Goal: Communication & Community: Answer question/provide support

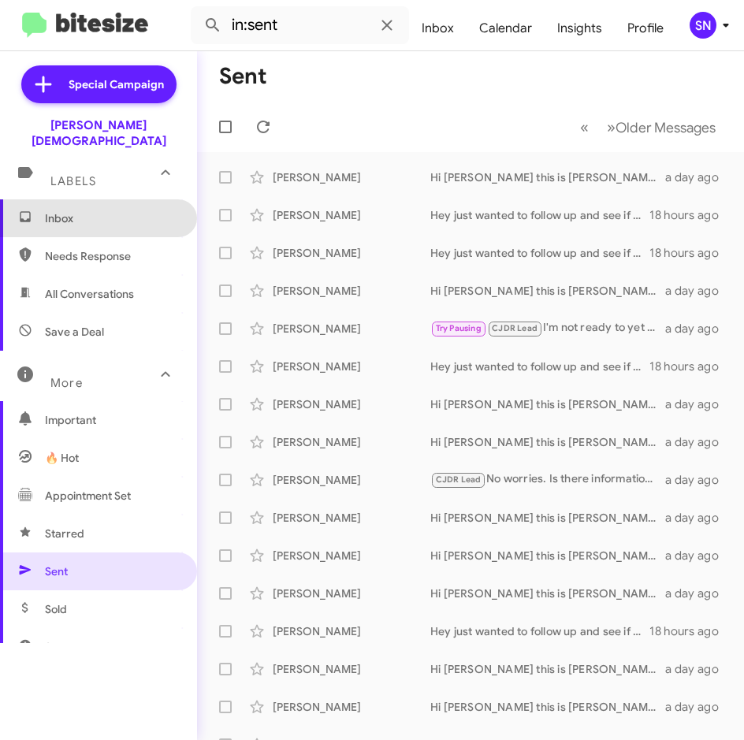
click at [104, 214] on span "Inbox" at bounding box center [98, 218] width 197 height 38
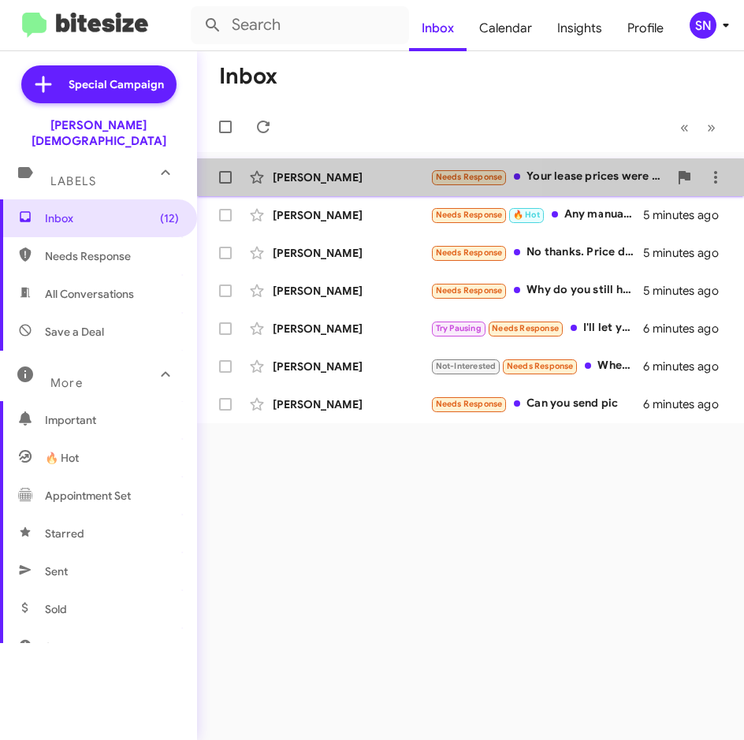
click at [343, 184] on div "[PERSON_NAME]" at bounding box center [352, 178] width 158 height 16
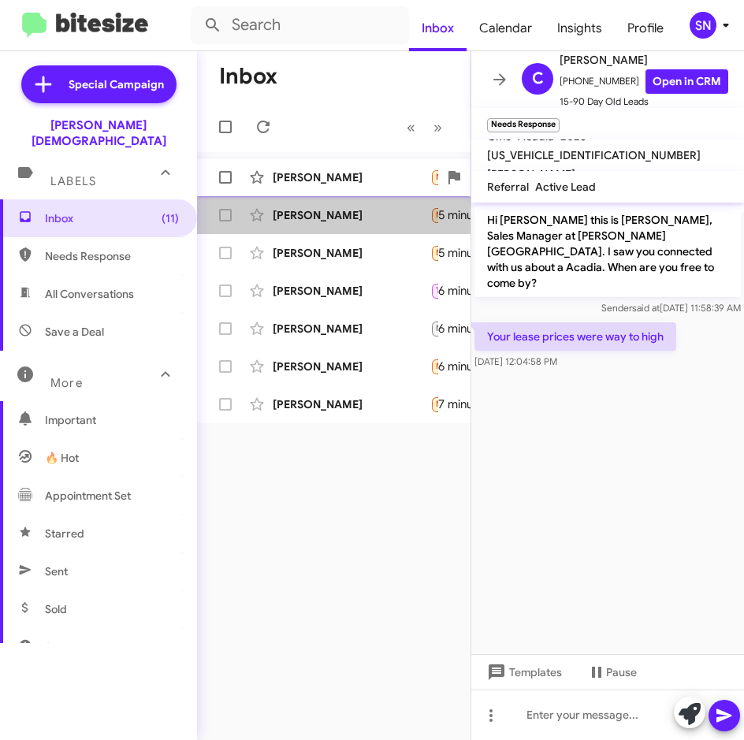
click at [323, 222] on div "[PERSON_NAME]" at bounding box center [352, 215] width 158 height 16
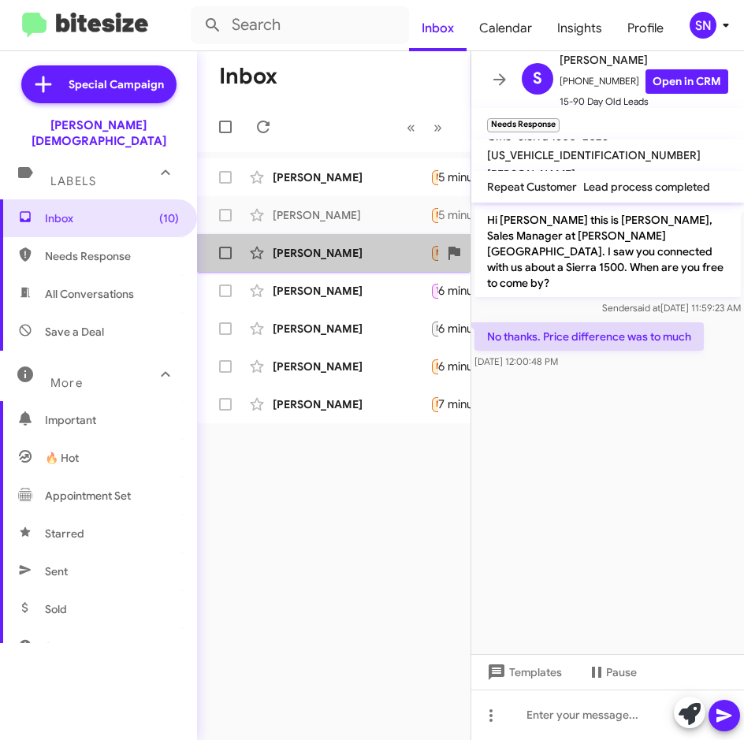
click at [321, 247] on div "[PERSON_NAME]" at bounding box center [352, 253] width 158 height 16
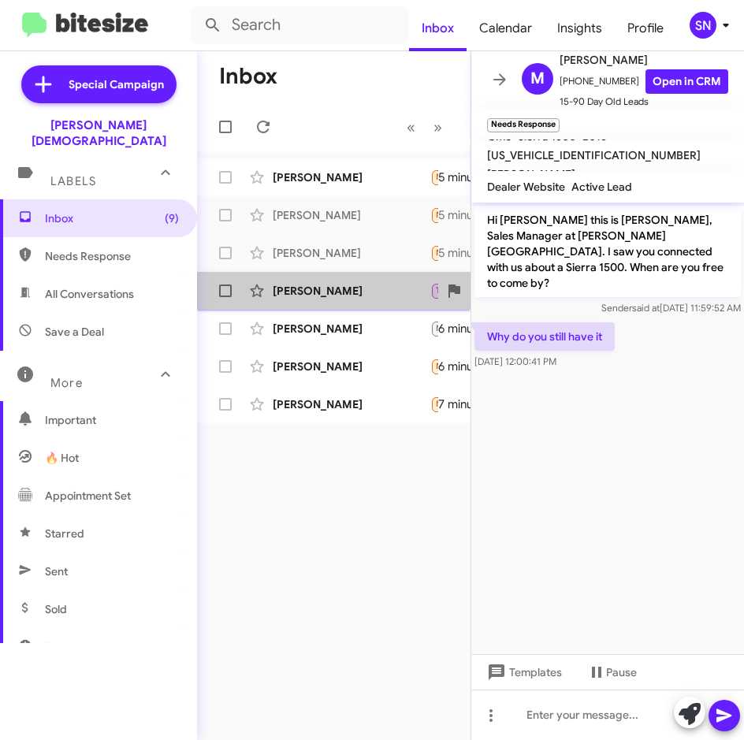
click at [320, 283] on div "[PERSON_NAME]" at bounding box center [352, 291] width 158 height 16
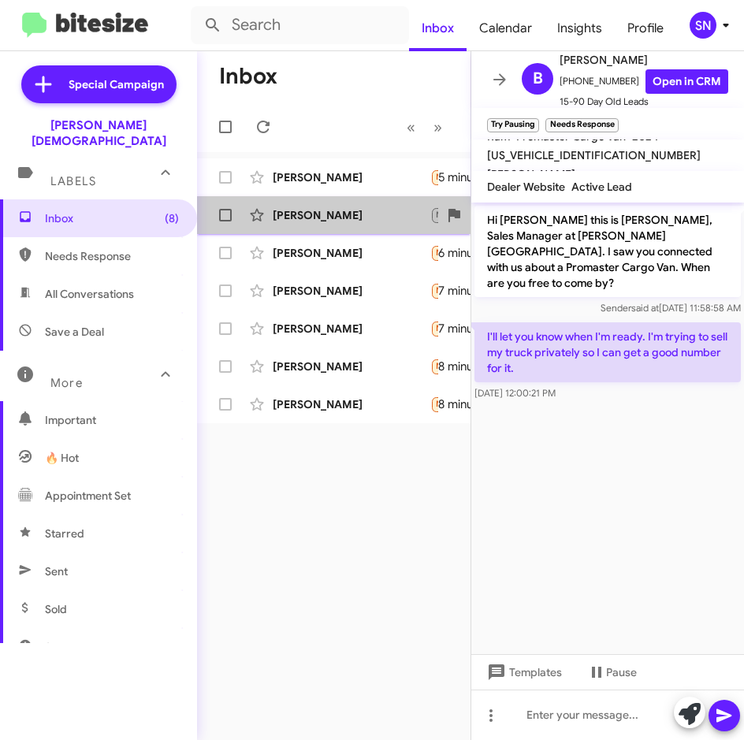
click at [332, 222] on div "[PERSON_NAME]" at bounding box center [352, 215] width 158 height 16
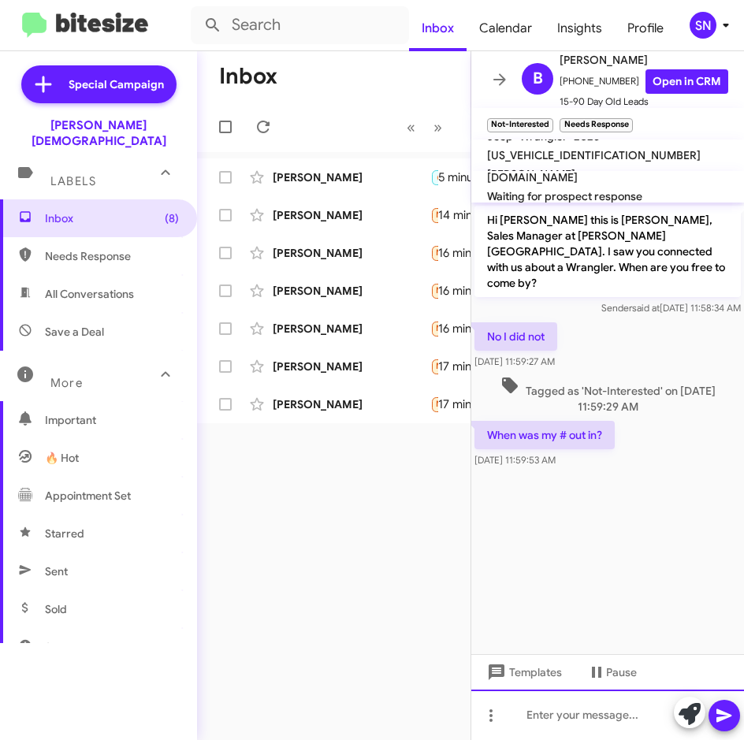
click at [567, 725] on div at bounding box center [607, 715] width 273 height 50
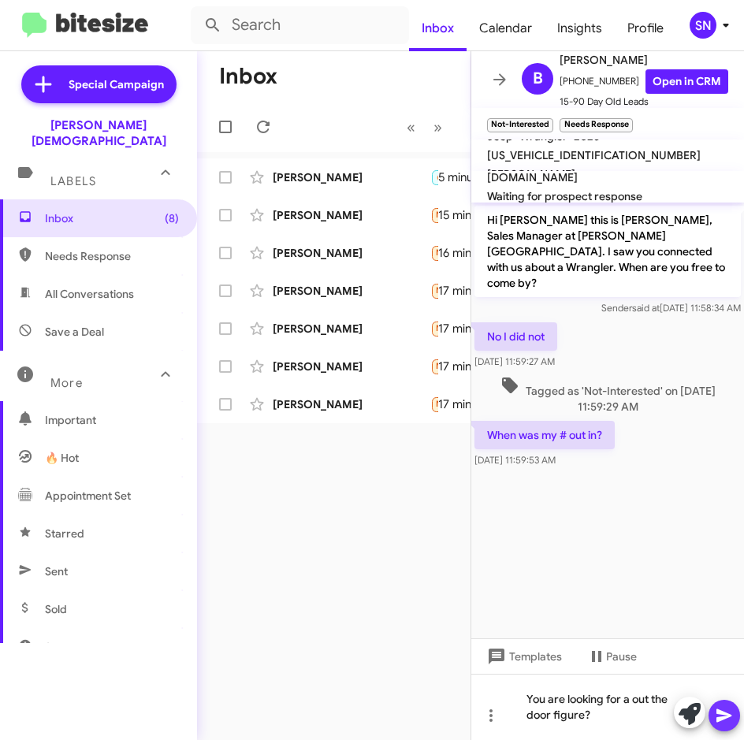
click at [729, 720] on icon at bounding box center [724, 715] width 19 height 19
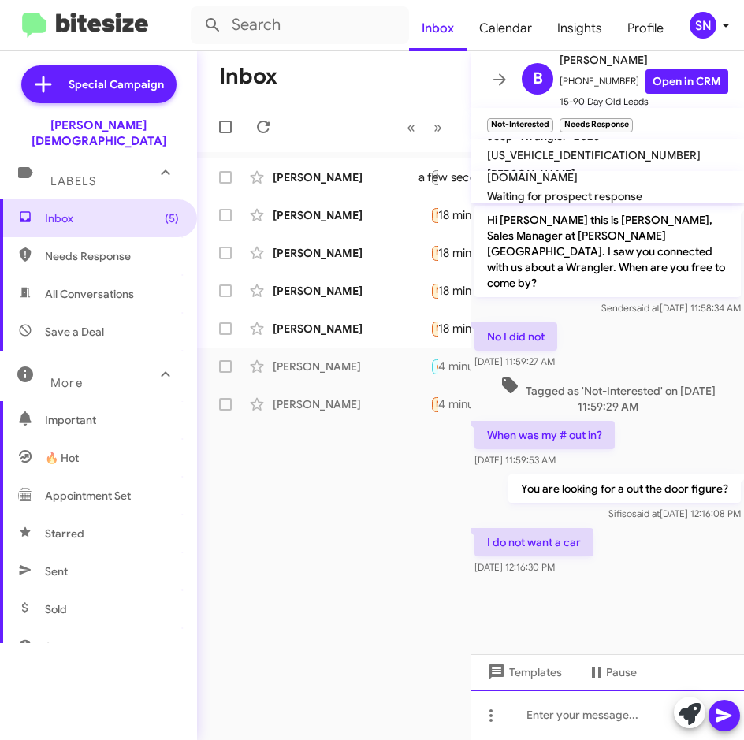
click at [551, 714] on div at bounding box center [607, 715] width 273 height 50
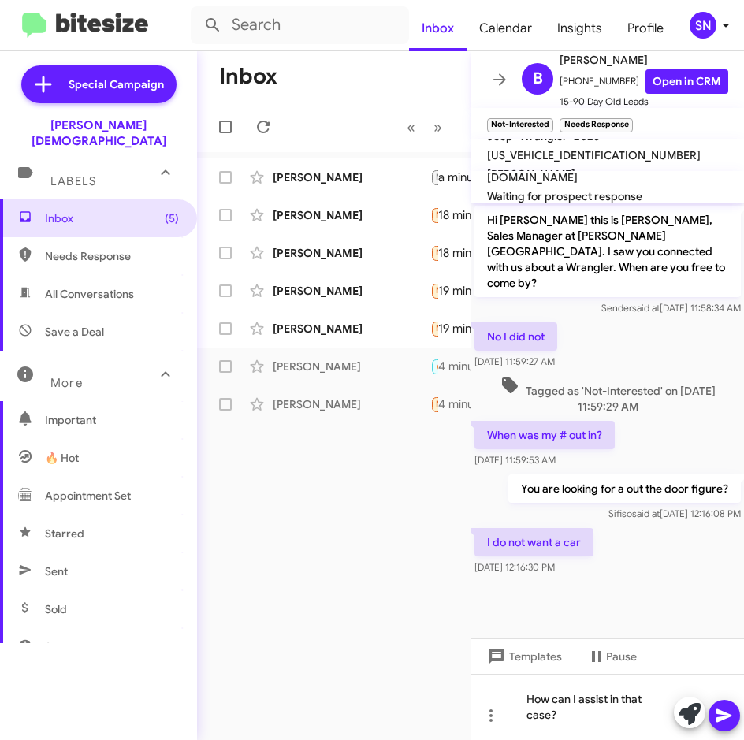
click at [730, 710] on icon at bounding box center [724, 715] width 19 height 19
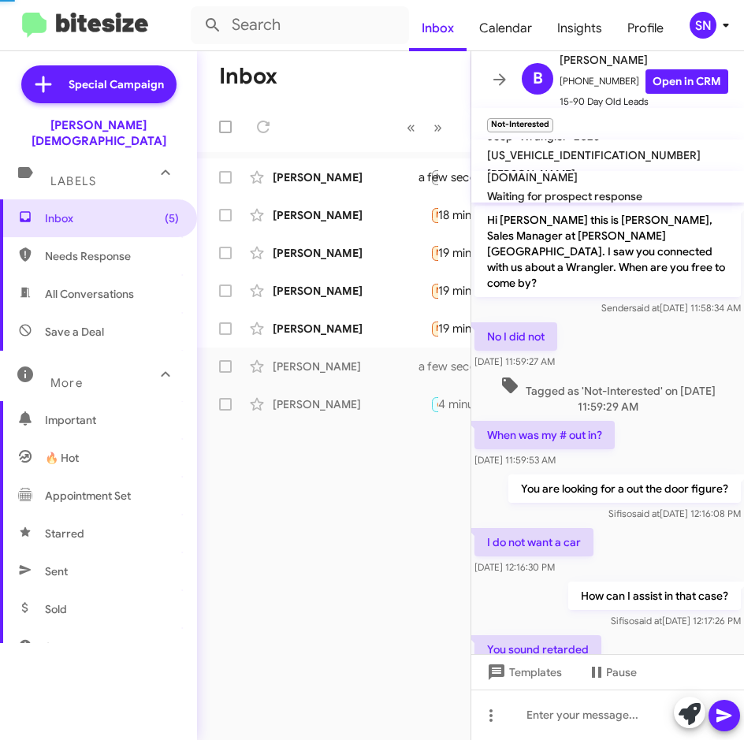
scroll to position [47, 0]
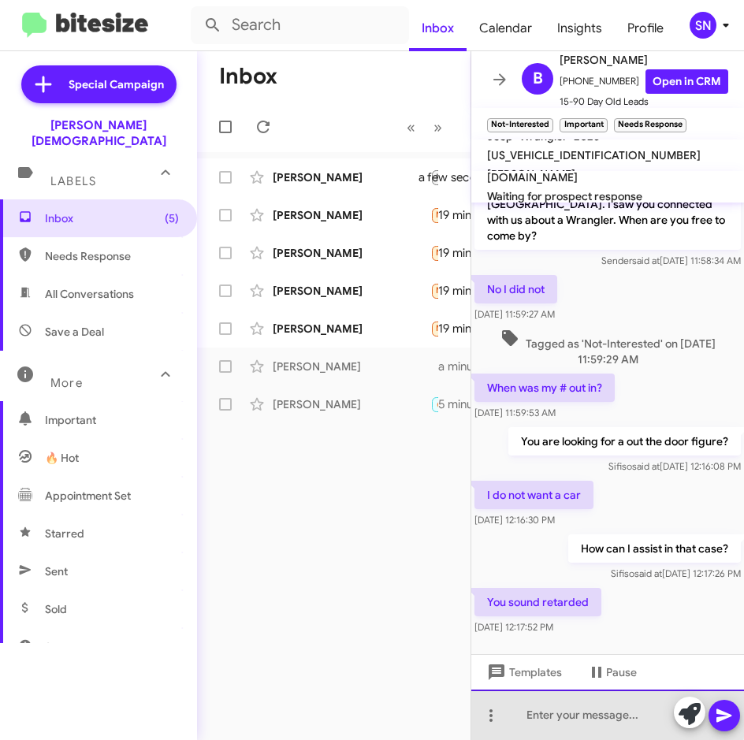
click at [561, 714] on div at bounding box center [607, 715] width 273 height 50
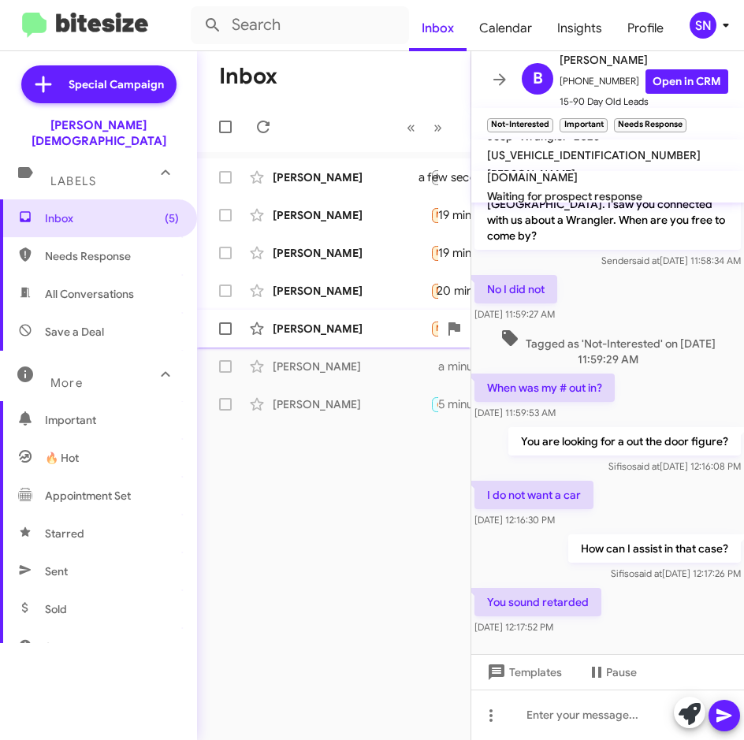
click at [335, 332] on div "[PERSON_NAME]" at bounding box center [352, 329] width 158 height 16
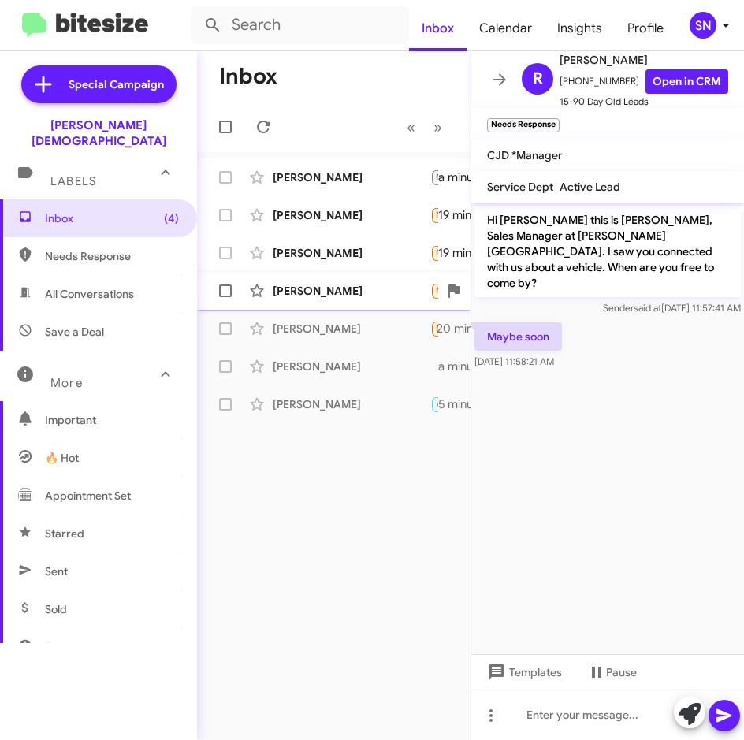
click at [337, 295] on div "[PERSON_NAME]" at bounding box center [352, 291] width 158 height 16
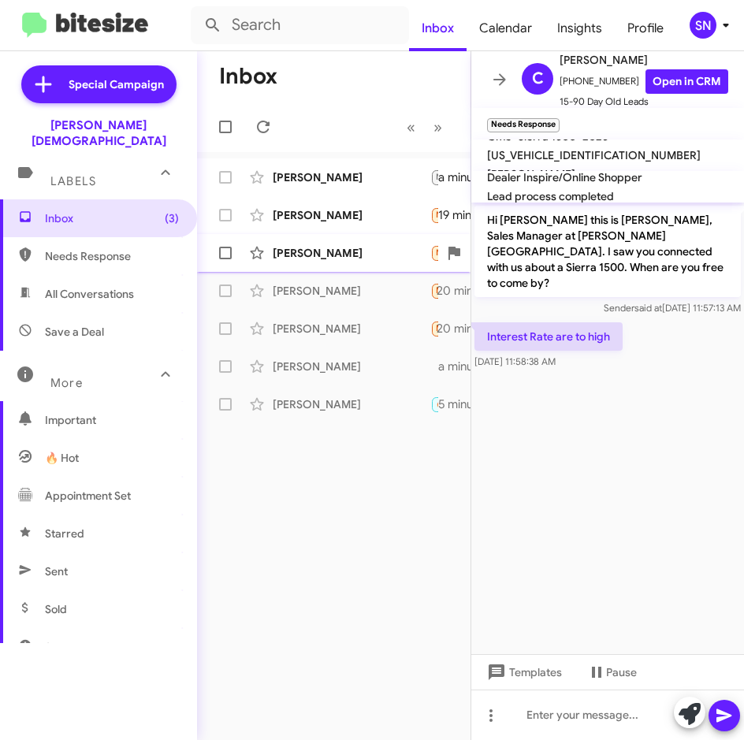
click at [337, 255] on div "[PERSON_NAME]" at bounding box center [352, 253] width 158 height 16
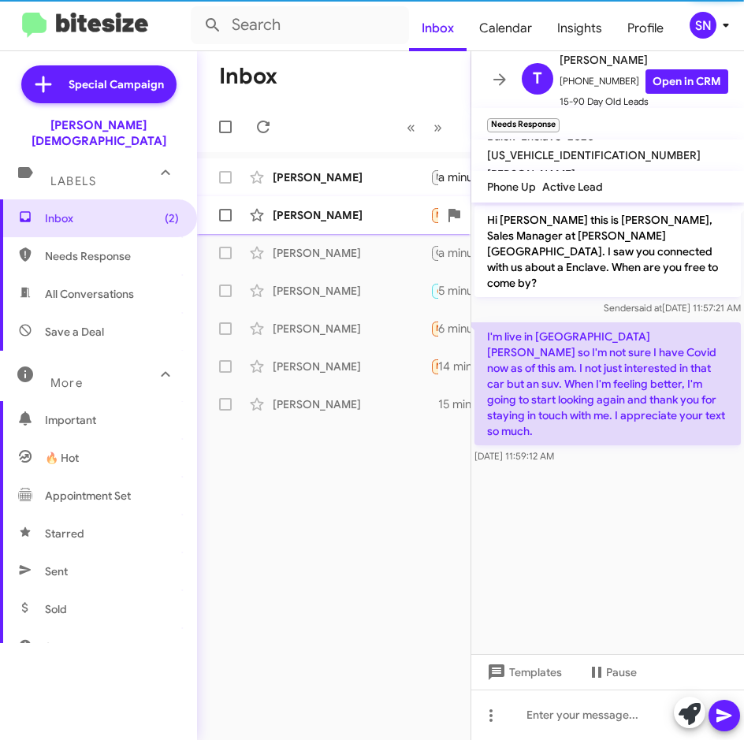
click at [347, 221] on div "[PERSON_NAME]" at bounding box center [352, 215] width 158 height 16
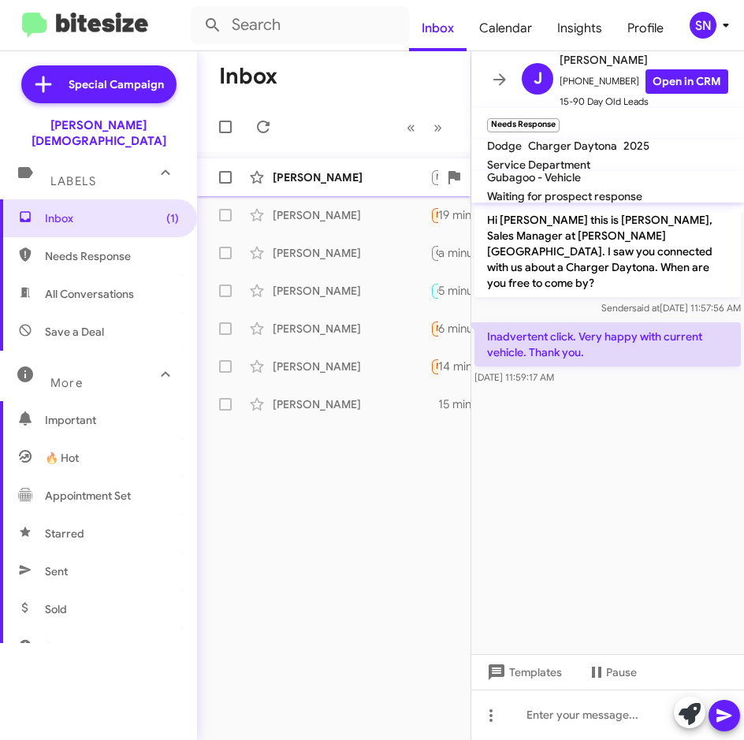
click at [331, 190] on div "[PERSON_NAME] Centurion Not-Interested Important Needs Response You sound retar…" at bounding box center [334, 178] width 248 height 32
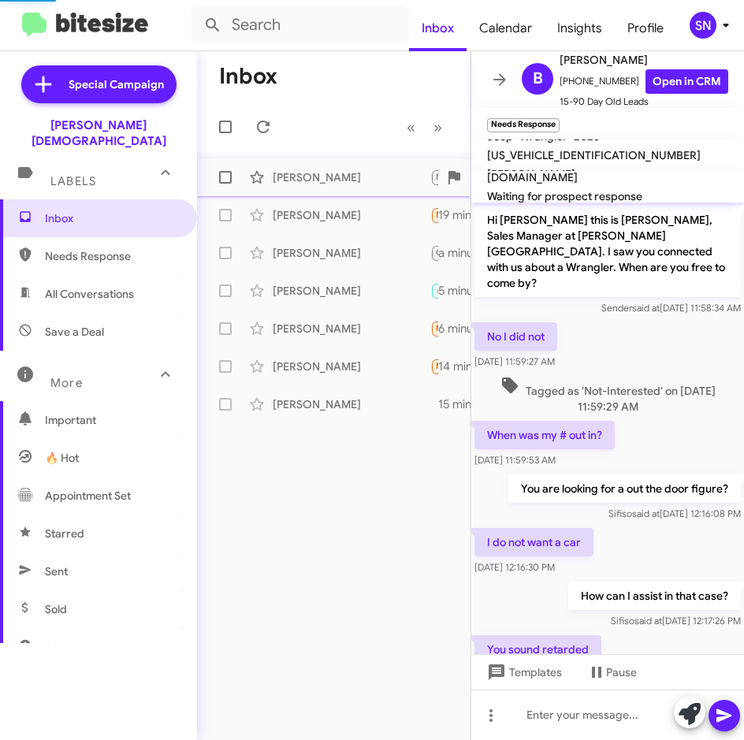
scroll to position [47, 0]
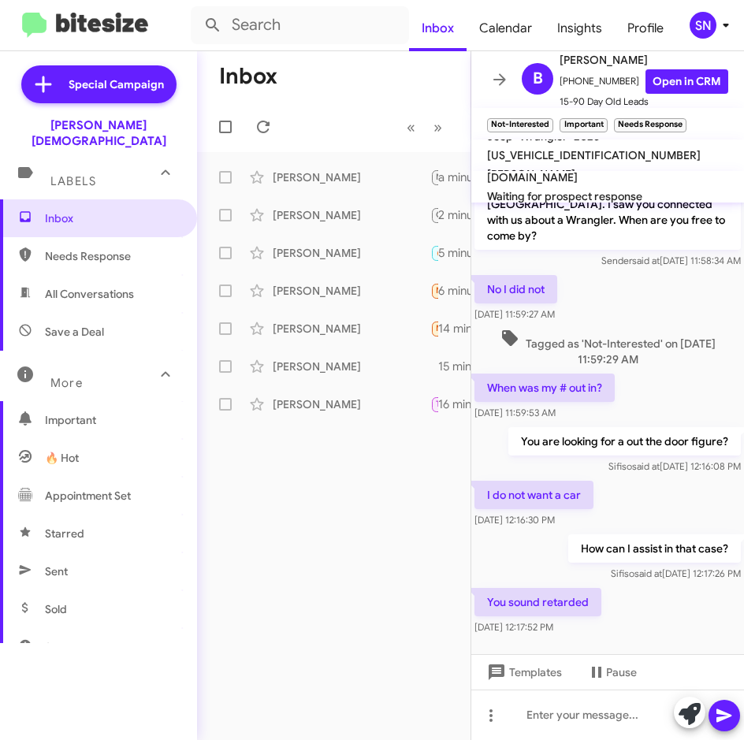
click at [67, 564] on span "Sent" at bounding box center [56, 572] width 23 height 16
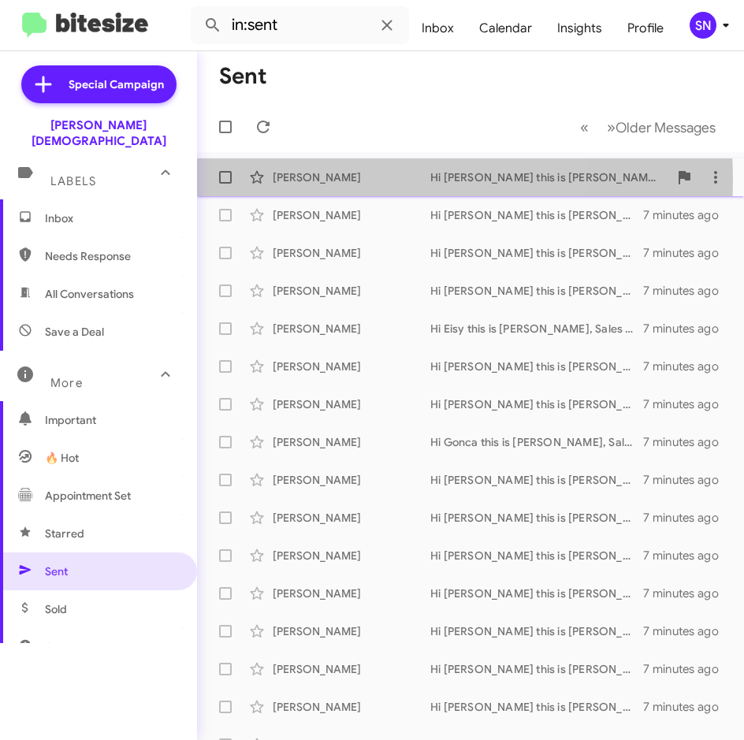
click at [360, 179] on div "[PERSON_NAME]" at bounding box center [352, 178] width 158 height 16
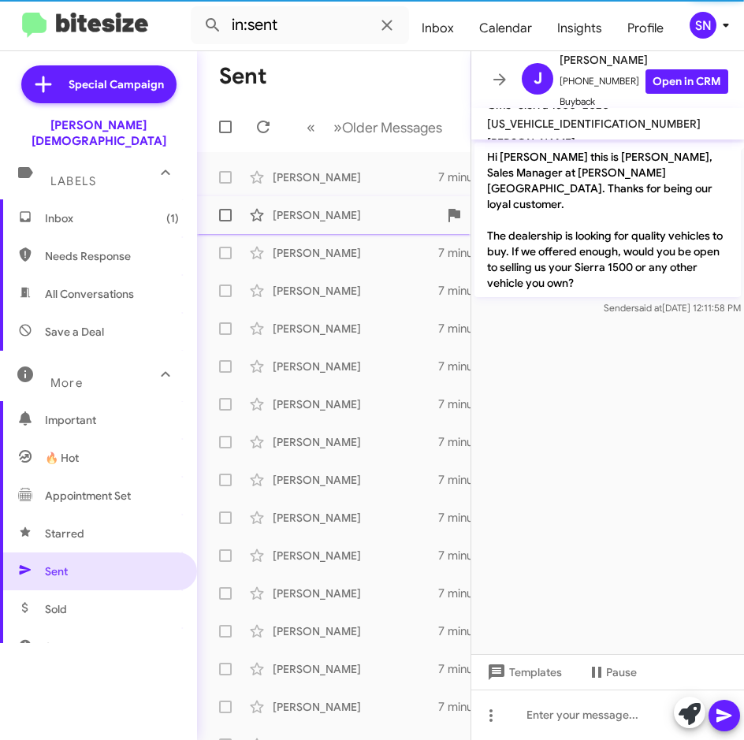
click at [346, 214] on div "[PERSON_NAME]" at bounding box center [352, 215] width 158 height 16
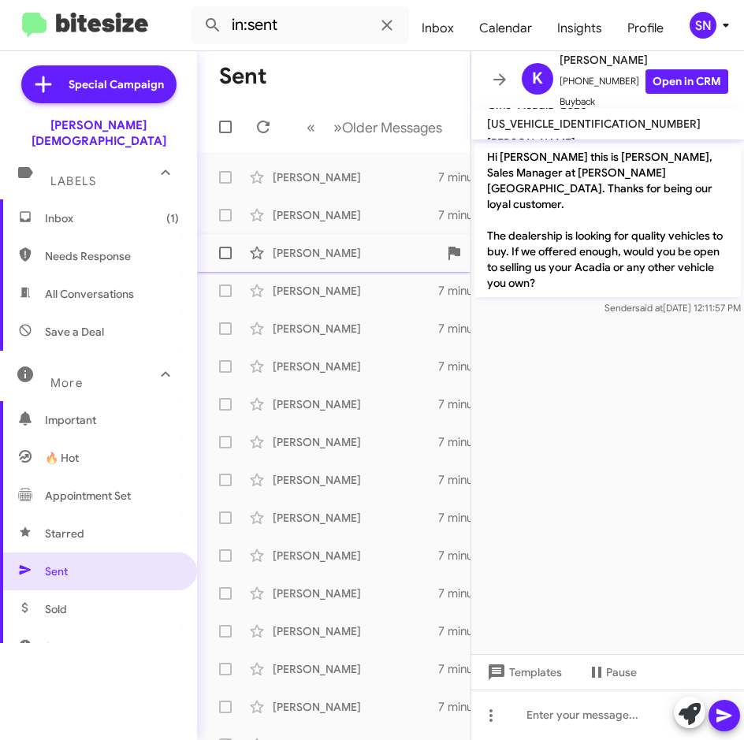
click at [341, 257] on div "[PERSON_NAME]" at bounding box center [352, 253] width 158 height 16
click at [341, 284] on div "[PERSON_NAME]" at bounding box center [352, 291] width 158 height 16
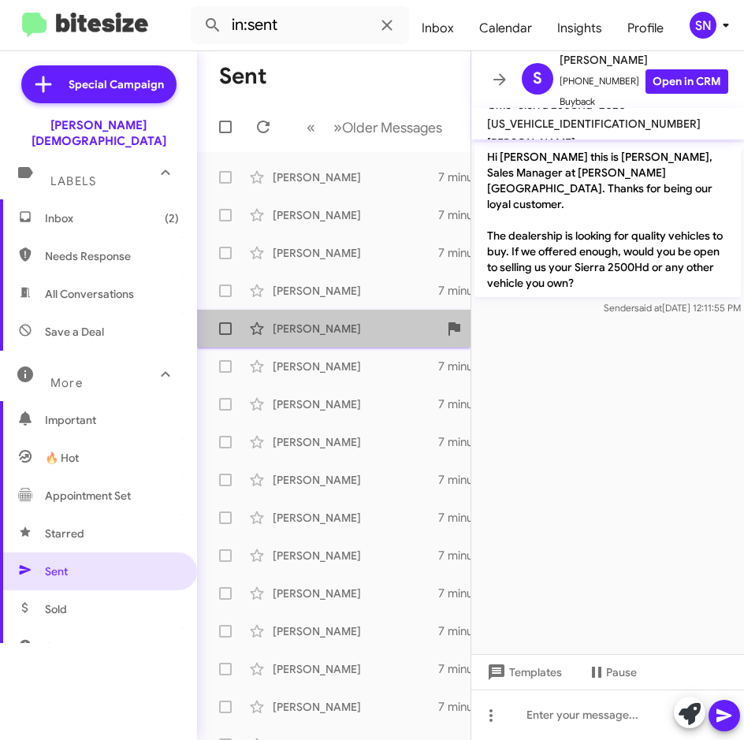
click at [338, 318] on div "[PERSON_NAME] Hi Eisy this is [PERSON_NAME], Sales Manager at [PERSON_NAME][GEO…" at bounding box center [334, 329] width 248 height 32
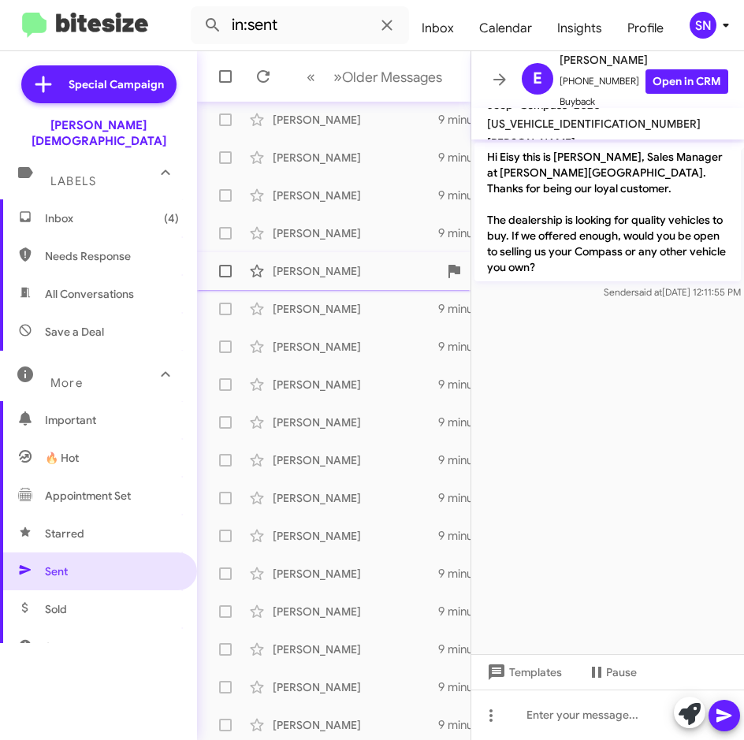
scroll to position [175, 0]
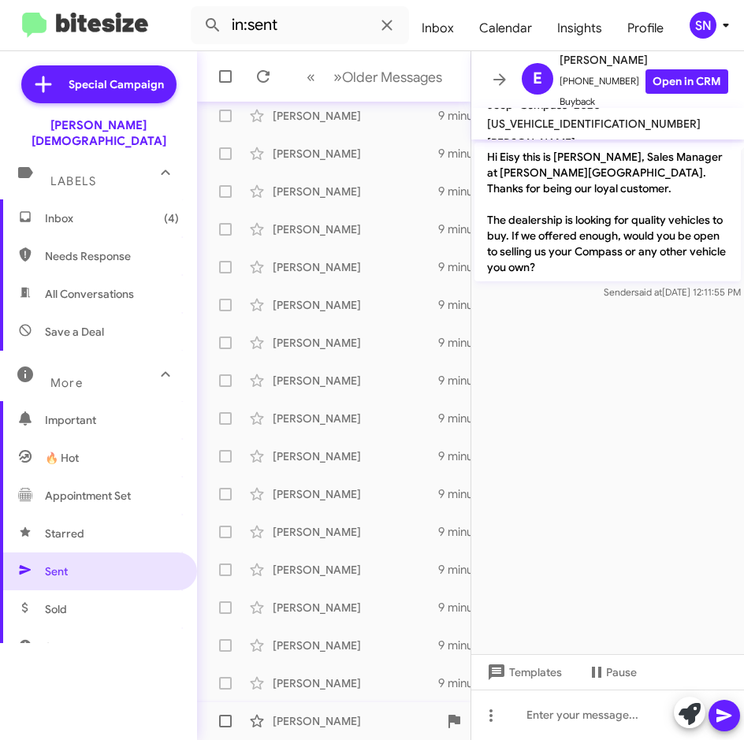
click at [306, 714] on div "[PERSON_NAME]" at bounding box center [352, 722] width 158 height 16
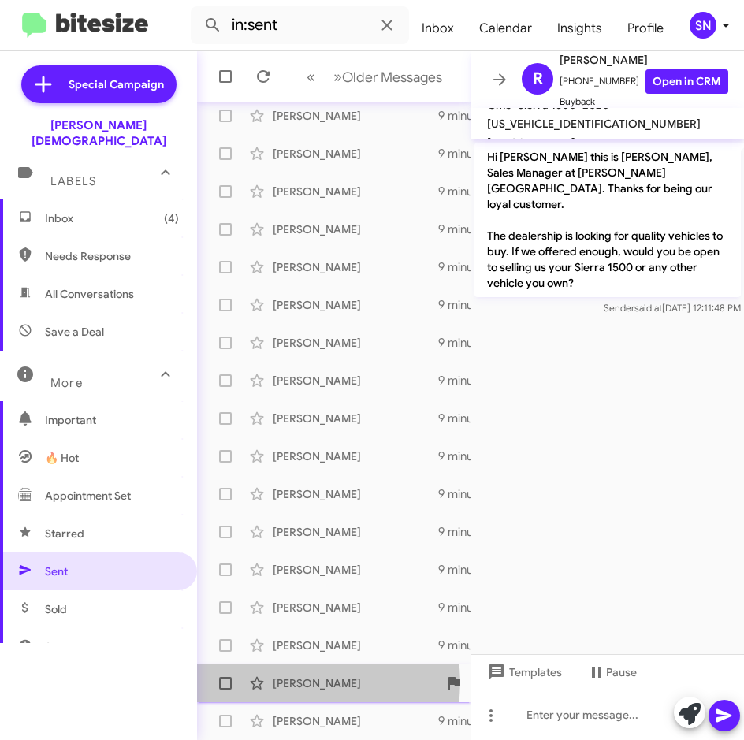
click at [322, 683] on div "[PERSON_NAME]" at bounding box center [352, 684] width 158 height 16
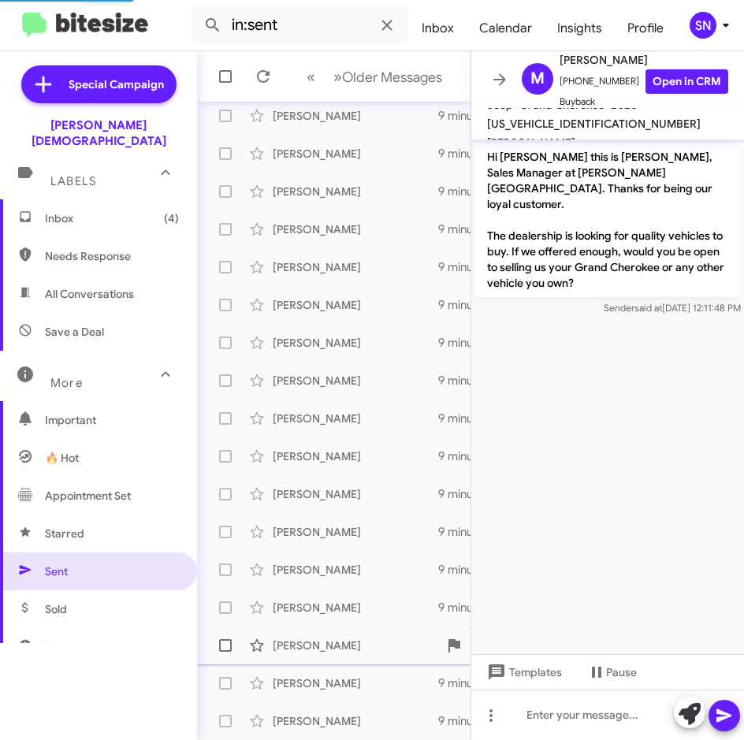
click at [323, 654] on div "[PERSON_NAME] Hi [PERSON_NAME] this is [PERSON_NAME], Sales Manager at [PERSON_…" at bounding box center [334, 646] width 248 height 32
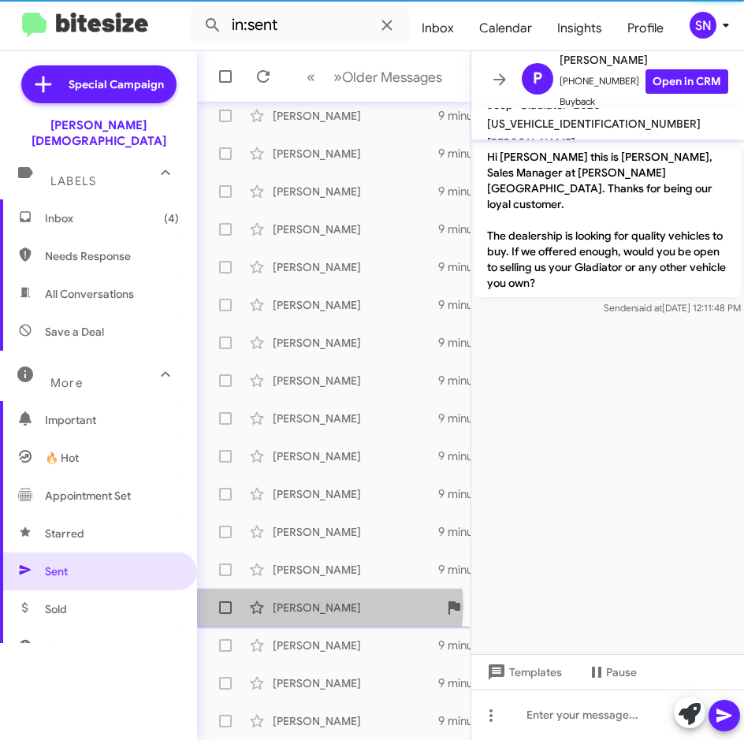
click at [330, 606] on div "[PERSON_NAME]" at bounding box center [352, 608] width 158 height 16
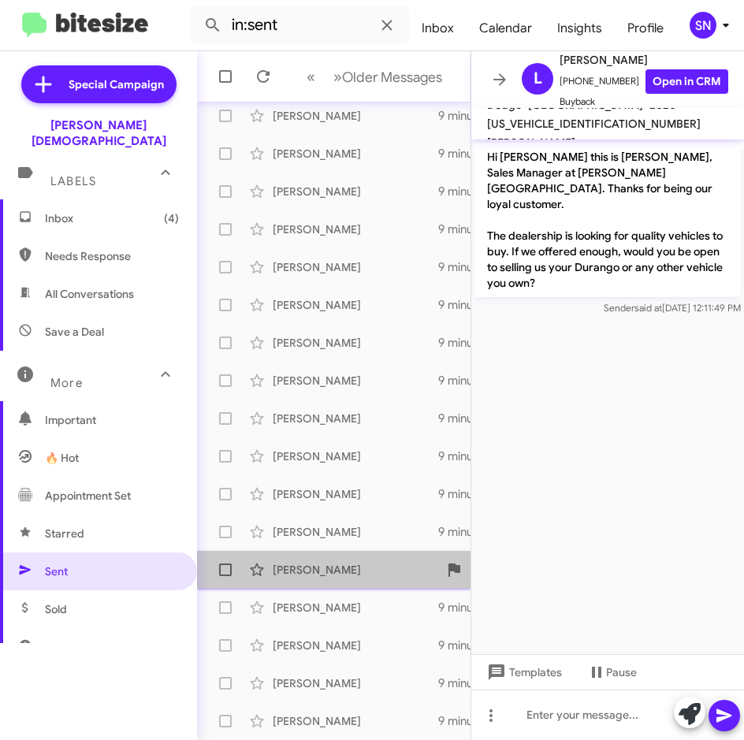
click at [334, 570] on div "[PERSON_NAME]" at bounding box center [352, 570] width 158 height 16
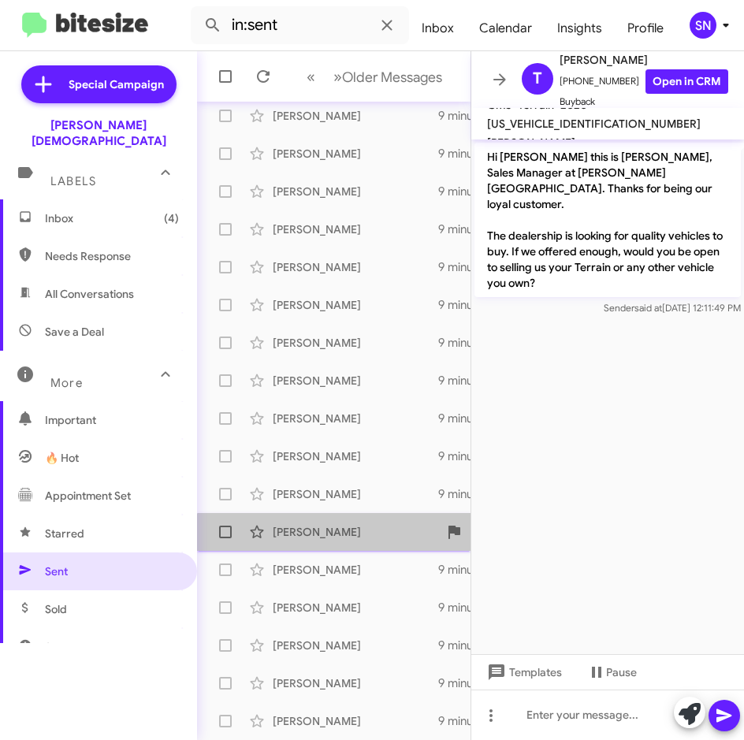
click at [334, 544] on div "[PERSON_NAME] Hi [PERSON_NAME] this is [PERSON_NAME], Sales Manager at [PERSON_…" at bounding box center [334, 532] width 248 height 32
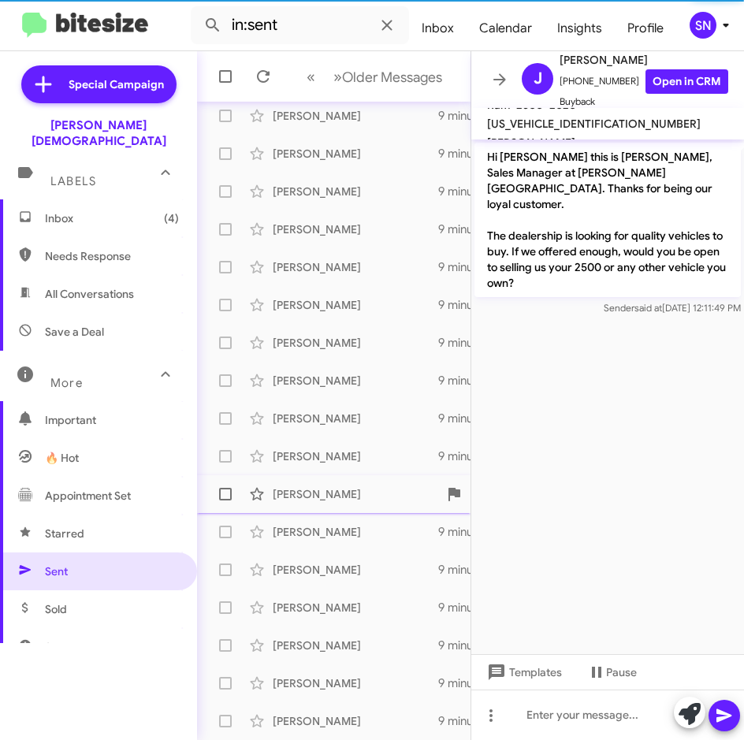
click at [332, 505] on div "[PERSON_NAME] Hi [PERSON_NAME] this is [PERSON_NAME], Sales Manager at [PERSON_…" at bounding box center [334, 495] width 248 height 32
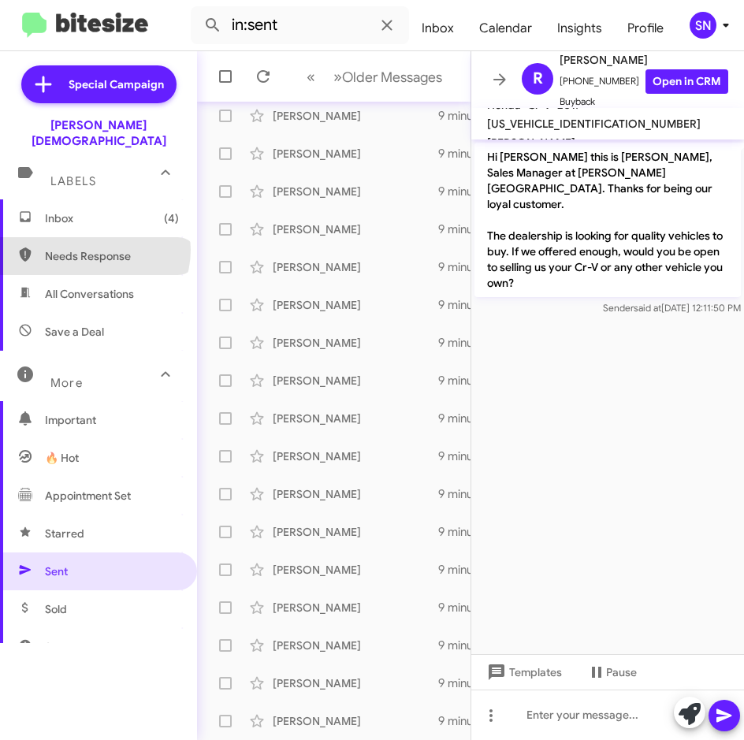
click at [94, 248] on span "Needs Response" at bounding box center [112, 256] width 134 height 16
type input "in:needs-response"
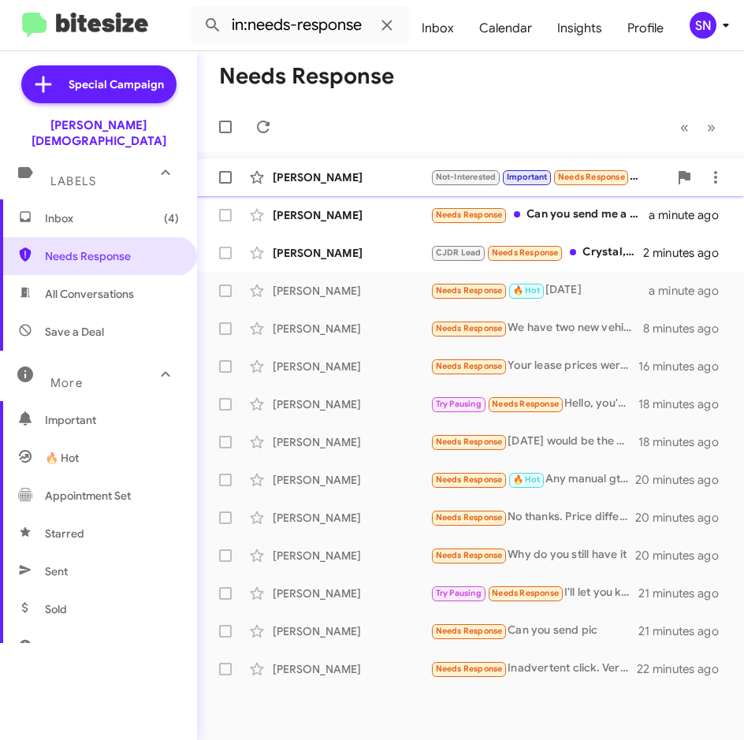
click at [304, 185] on div "[PERSON_NAME] Centurion Not-Interested Important Needs Response You sound retar…" at bounding box center [471, 178] width 522 height 32
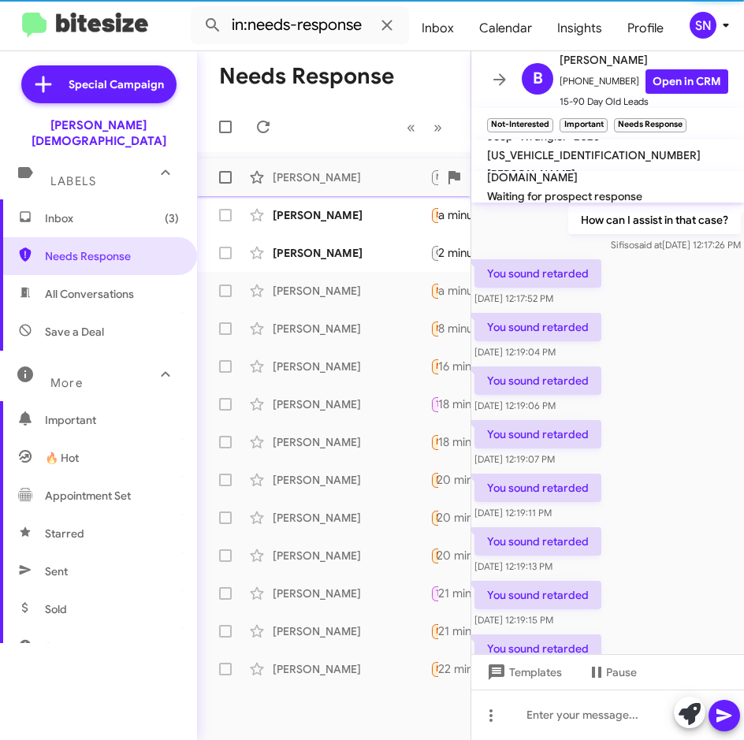
scroll to position [668, 0]
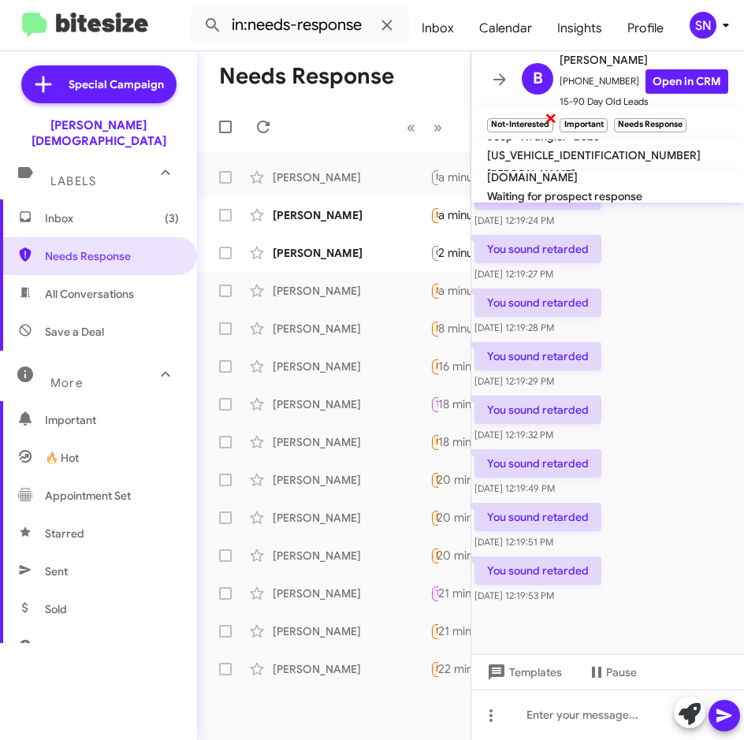
click at [517, 127] on small "Not-Interested" at bounding box center [520, 125] width 66 height 14
click at [322, 223] on div "[PERSON_NAME] Needs Response Can you send me a link to its listing so I can loo…" at bounding box center [334, 215] width 248 height 32
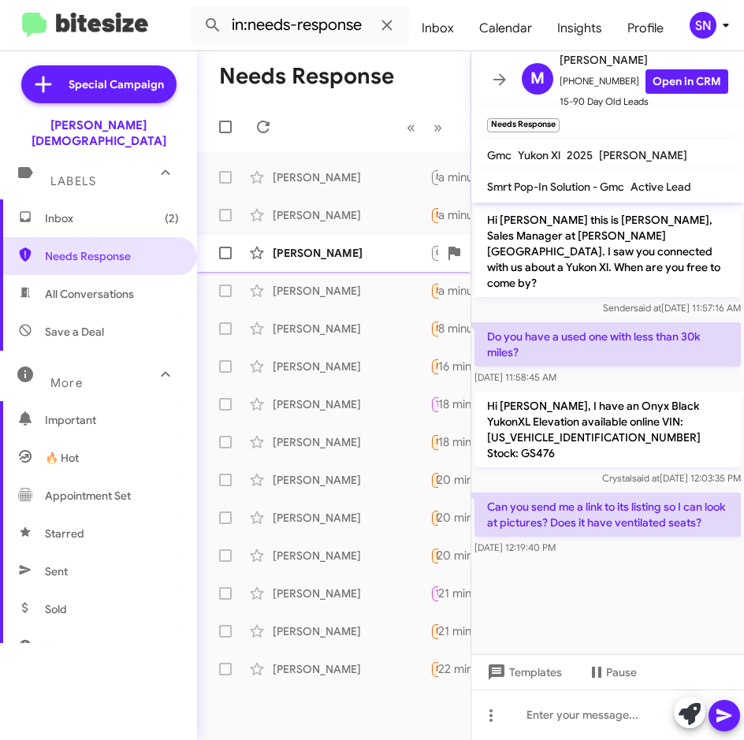
click at [332, 249] on div "[PERSON_NAME]" at bounding box center [352, 253] width 158 height 16
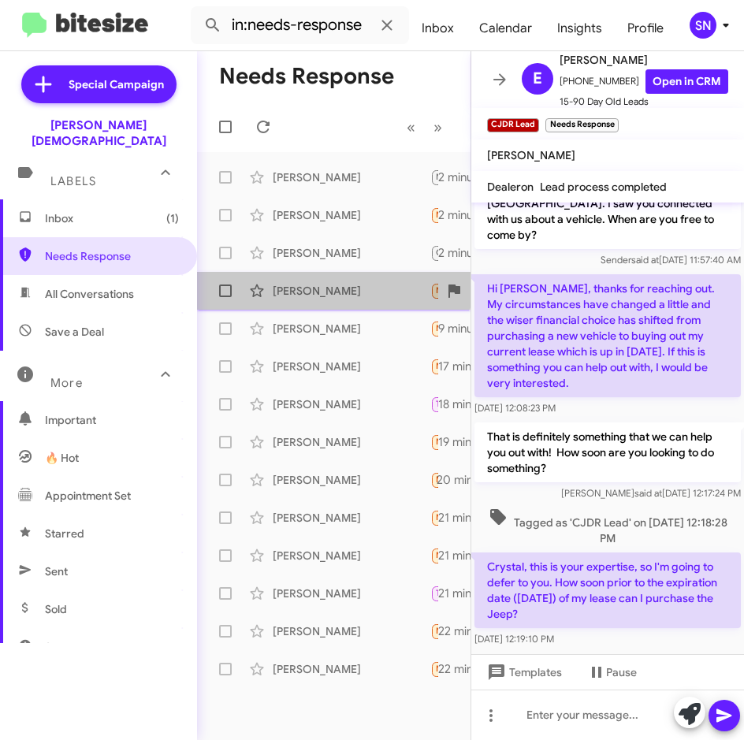
click at [314, 285] on div "[PERSON_NAME]" at bounding box center [352, 291] width 158 height 16
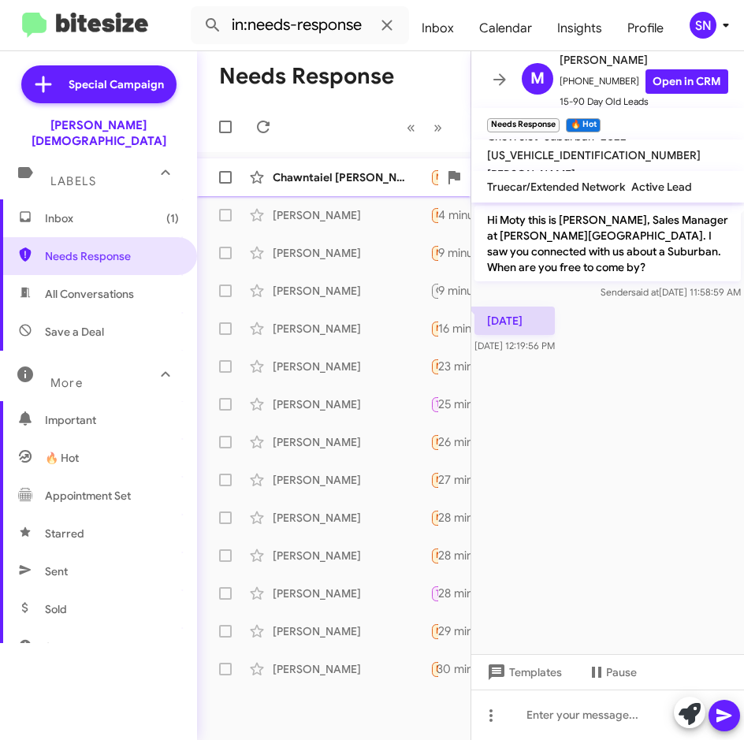
click at [307, 173] on div "Chawntaiel [PERSON_NAME]" at bounding box center [352, 178] width 158 height 16
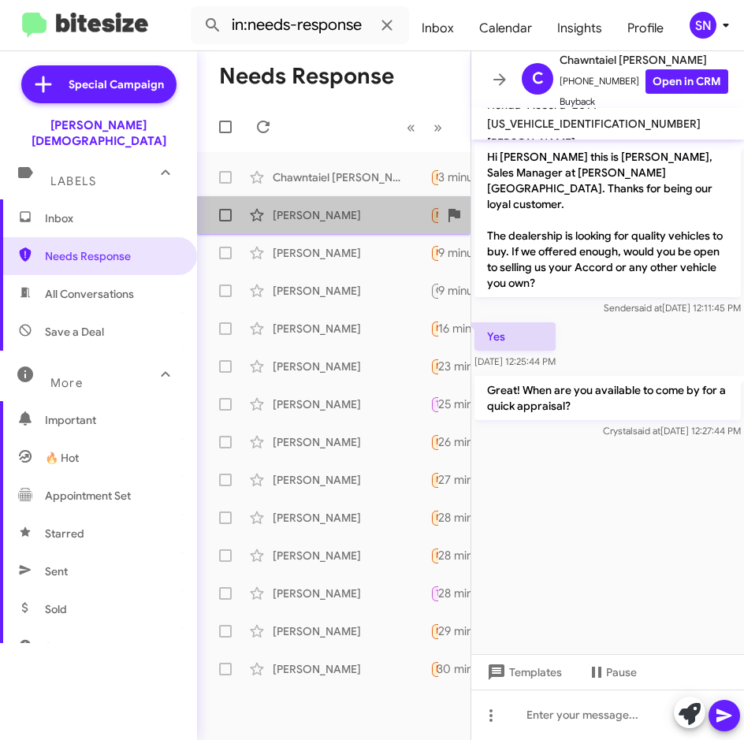
click at [320, 214] on div "[PERSON_NAME]" at bounding box center [352, 215] width 158 height 16
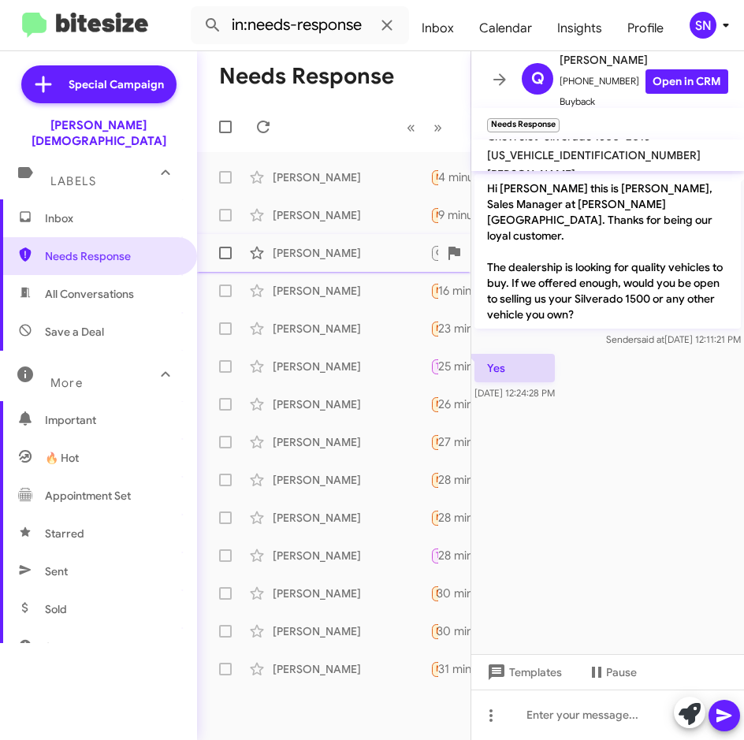
click at [304, 259] on div "[PERSON_NAME]" at bounding box center [352, 253] width 158 height 16
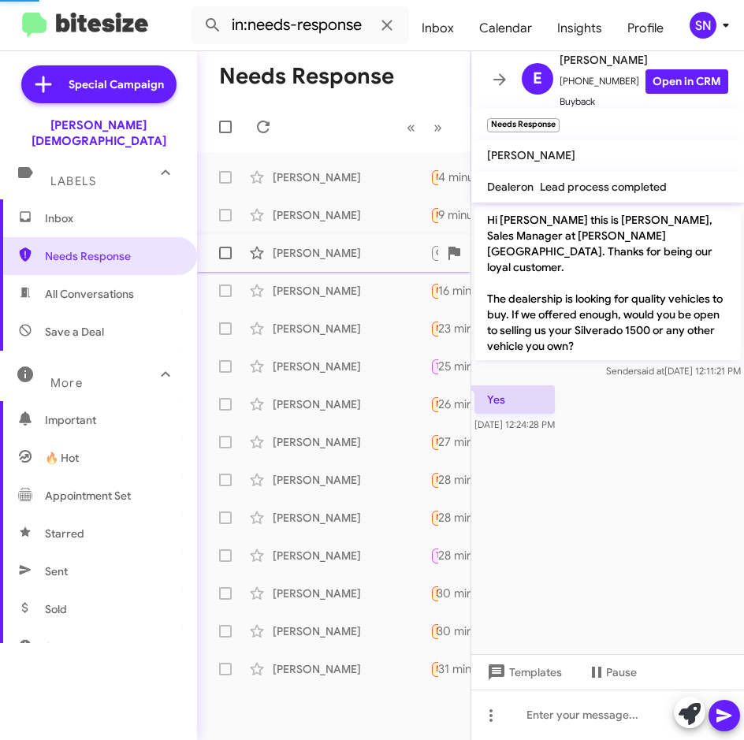
scroll to position [48, 0]
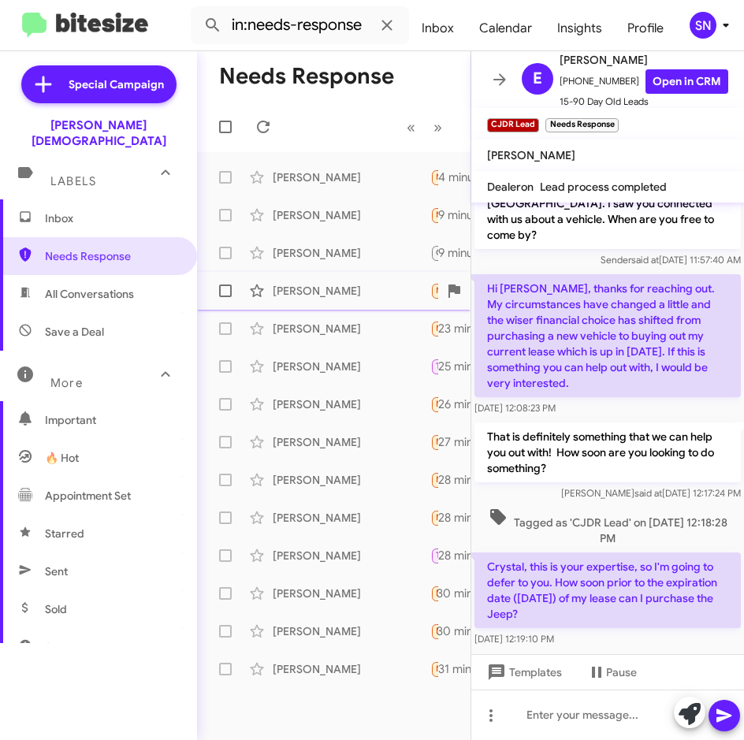
click at [315, 285] on div "[PERSON_NAME]" at bounding box center [352, 291] width 158 height 16
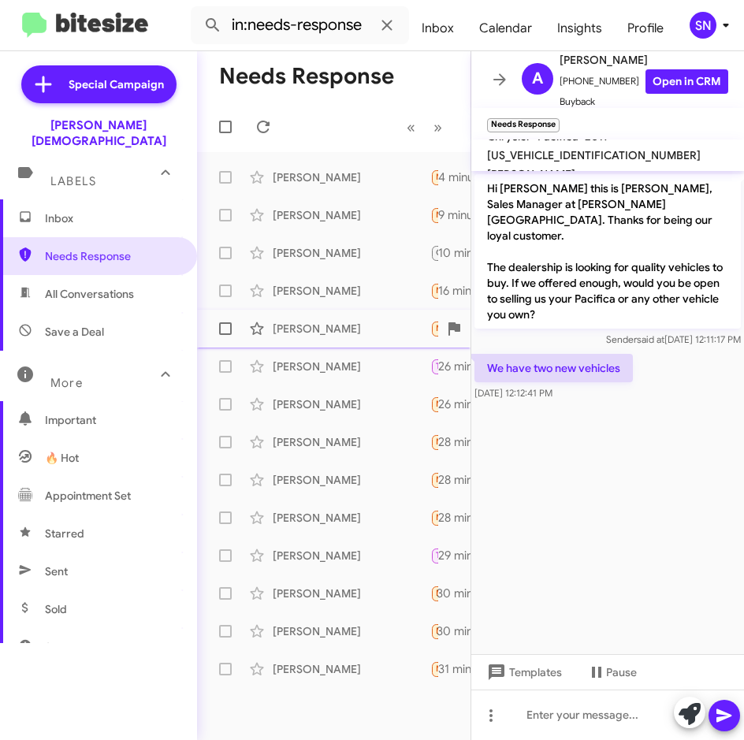
click at [330, 332] on div "[PERSON_NAME]" at bounding box center [352, 329] width 158 height 16
